Goal: Transaction & Acquisition: Purchase product/service

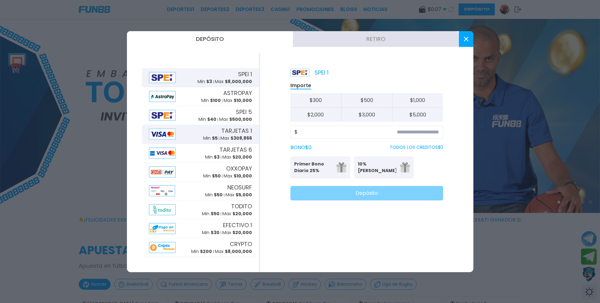
click at [243, 137] on span "$ 308,866" at bounding box center [241, 138] width 21 height 6
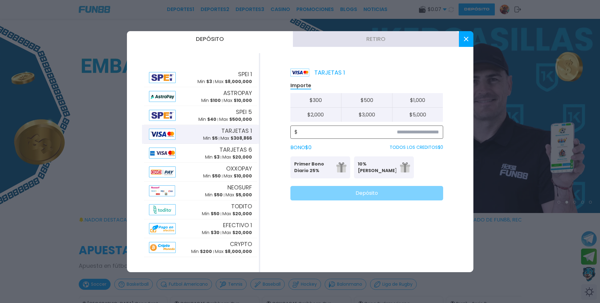
click at [288, 132] on input at bounding box center [368, 132] width 141 height 8
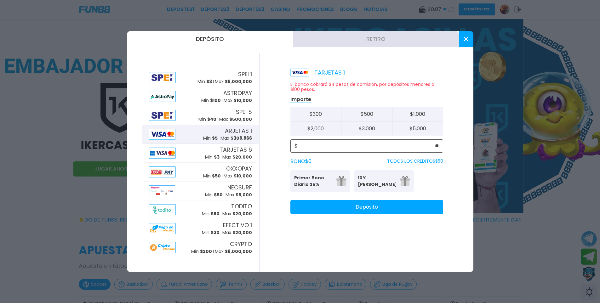
type input "**"
click at [288, 206] on button "Depósito" at bounding box center [366, 207] width 153 height 14
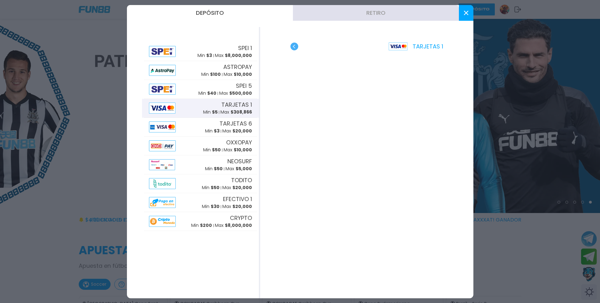
click at [288, 11] on button at bounding box center [466, 13] width 14 height 16
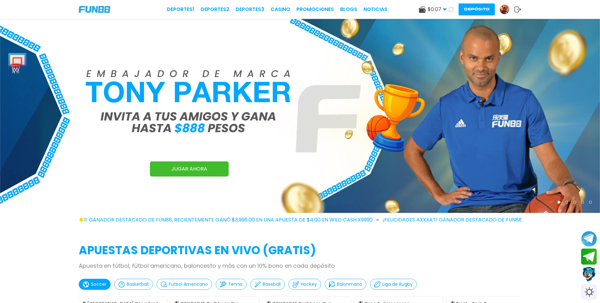
click at [288, 8] on icon at bounding box center [451, 10] width 6 height 6
click at [288, 8] on icon at bounding box center [450, 9] width 5 height 5
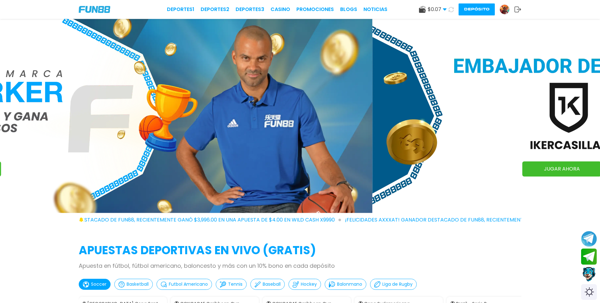
click at [288, 8] on icon at bounding box center [451, 10] width 6 height 6
click at [288, 8] on icon at bounding box center [450, 9] width 5 height 5
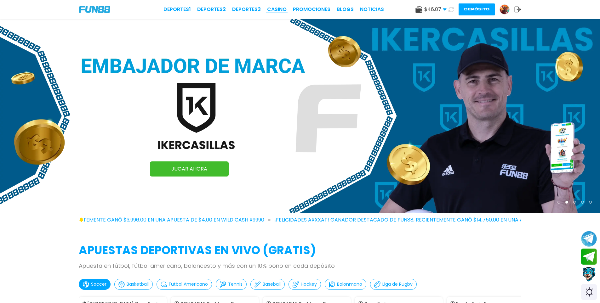
click at [276, 10] on link "CASINO" at bounding box center [277, 10] width 20 height 8
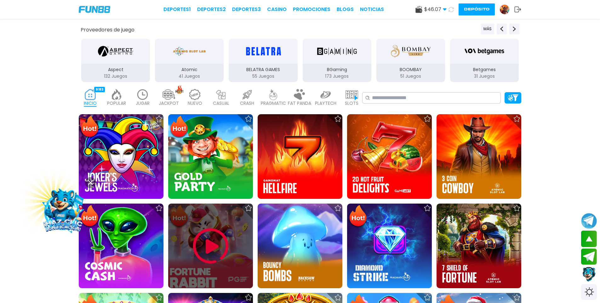
scroll to position [94, 0]
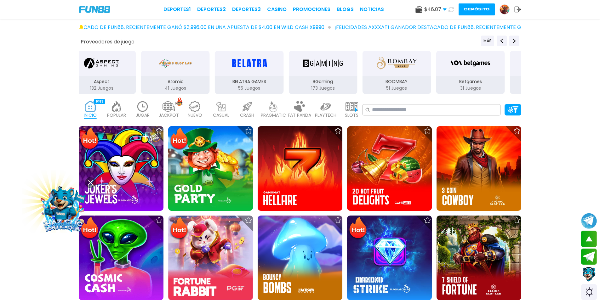
click at [140, 111] on img at bounding box center [142, 106] width 13 height 11
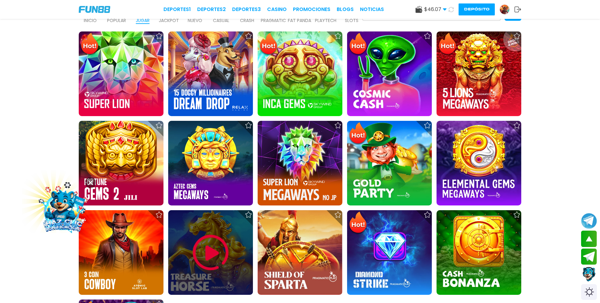
scroll to position [157, 0]
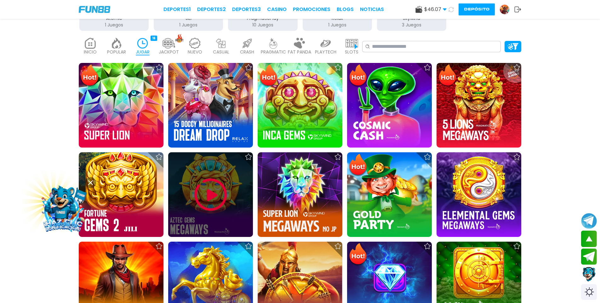
click at [203, 187] on img at bounding box center [211, 195] width 38 height 38
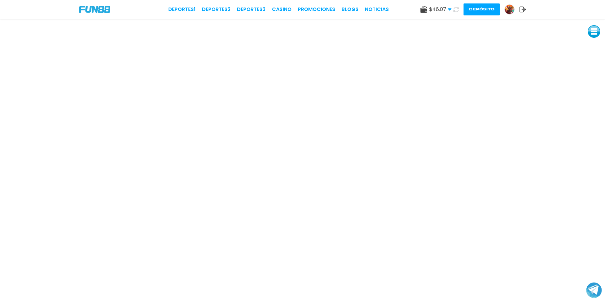
click at [288, 9] on img at bounding box center [509, 9] width 9 height 9
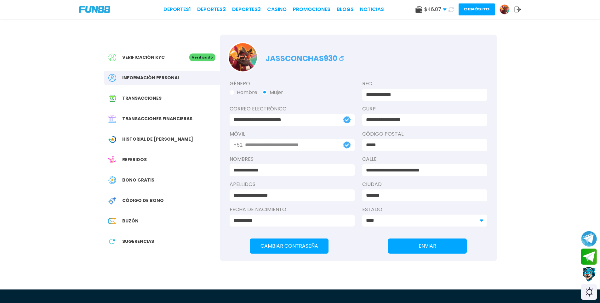
click at [140, 179] on span "Bono Gratis" at bounding box center [138, 180] width 32 height 7
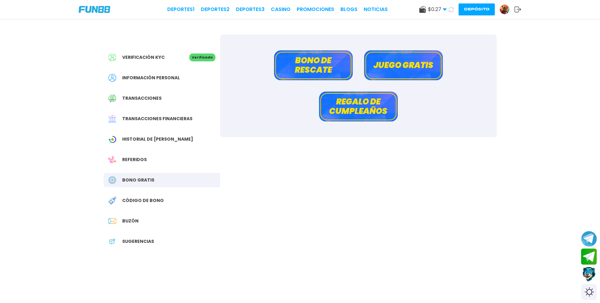
click at [288, 62] on button "Bono de rescate" at bounding box center [313, 65] width 79 height 30
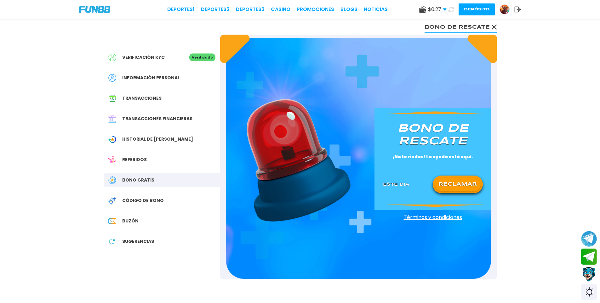
click at [288, 186] on button "RECLAMAR" at bounding box center [458, 184] width 46 height 13
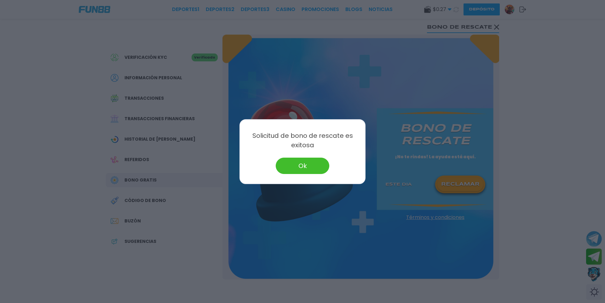
click at [288, 163] on button "Ok" at bounding box center [303, 166] width 54 height 16
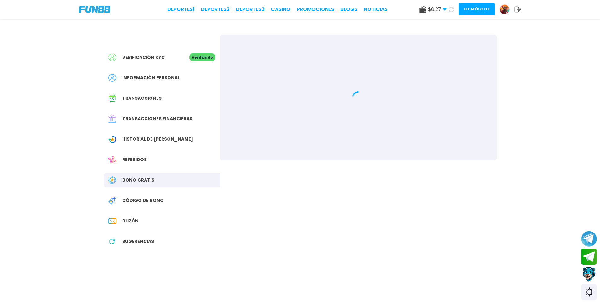
click at [449, 8] on icon at bounding box center [450, 9] width 5 height 5
click at [449, 8] on icon at bounding box center [451, 9] width 7 height 7
click at [441, 7] on span "$ 0.27" at bounding box center [437, 10] width 19 height 8
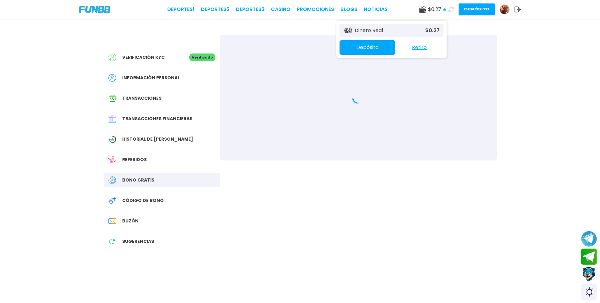
click at [444, 7] on span "$ 0.27" at bounding box center [437, 10] width 19 height 8
click at [444, 7] on span "$ 6.27" at bounding box center [437, 10] width 19 height 8
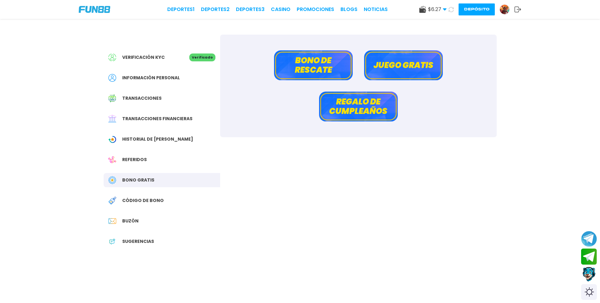
click at [332, 63] on button "Bono de rescate" at bounding box center [313, 65] width 79 height 30
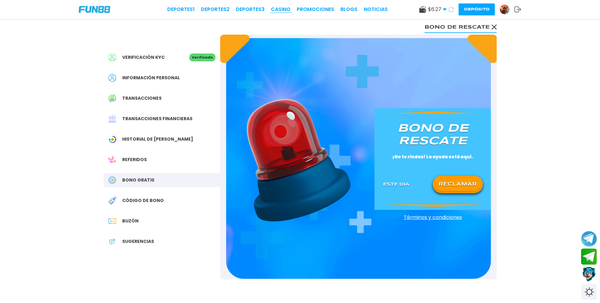
click at [283, 9] on link "CASINO" at bounding box center [281, 10] width 20 height 8
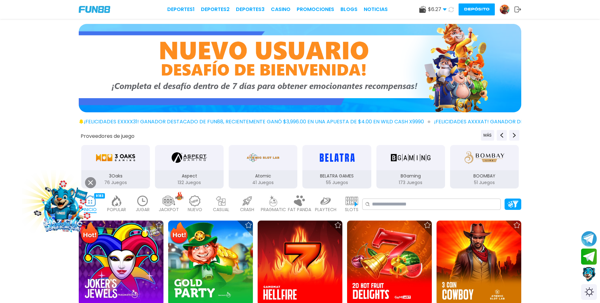
click at [140, 200] on img at bounding box center [142, 201] width 13 height 11
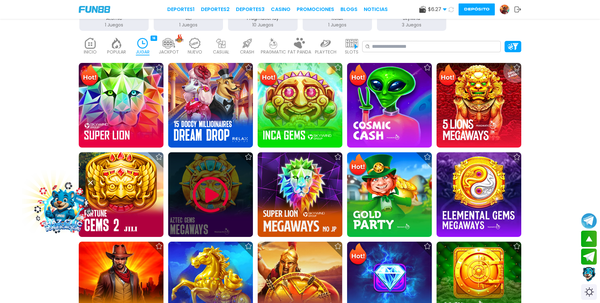
scroll to position [189, 0]
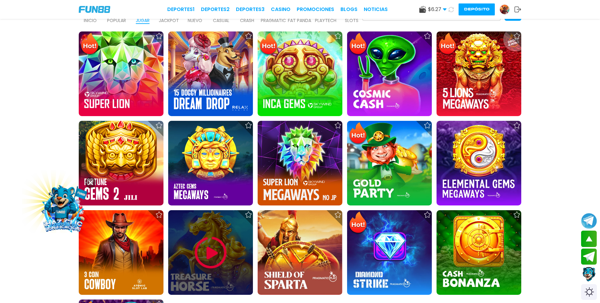
click at [190, 228] on div at bounding box center [210, 252] width 85 height 85
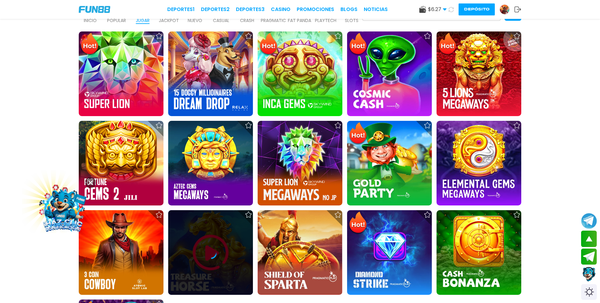
click at [224, 238] on div at bounding box center [210, 252] width 85 height 85
